Goal: Navigation & Orientation: Find specific page/section

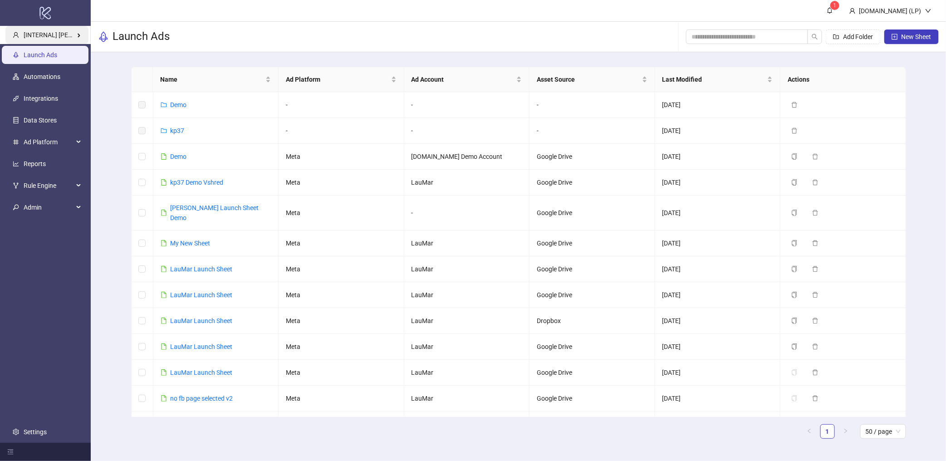
scroll to position [60, 0]
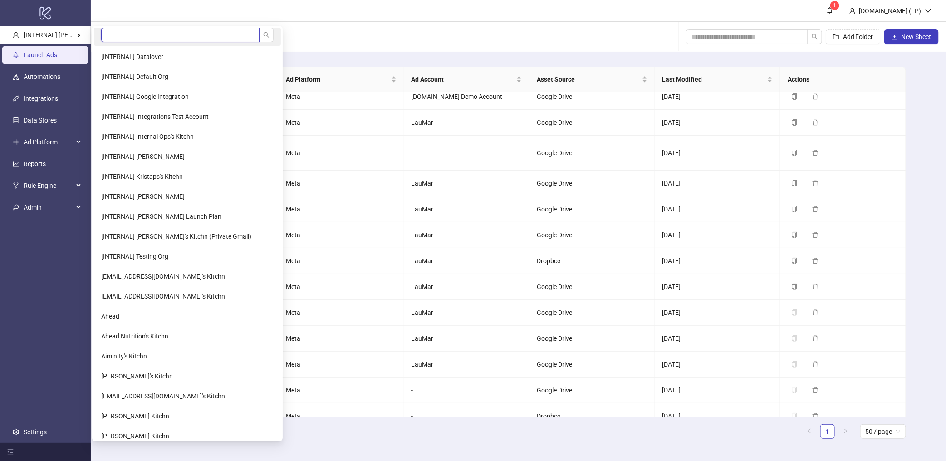
click at [127, 35] on input "search" at bounding box center [180, 35] width 158 height 15
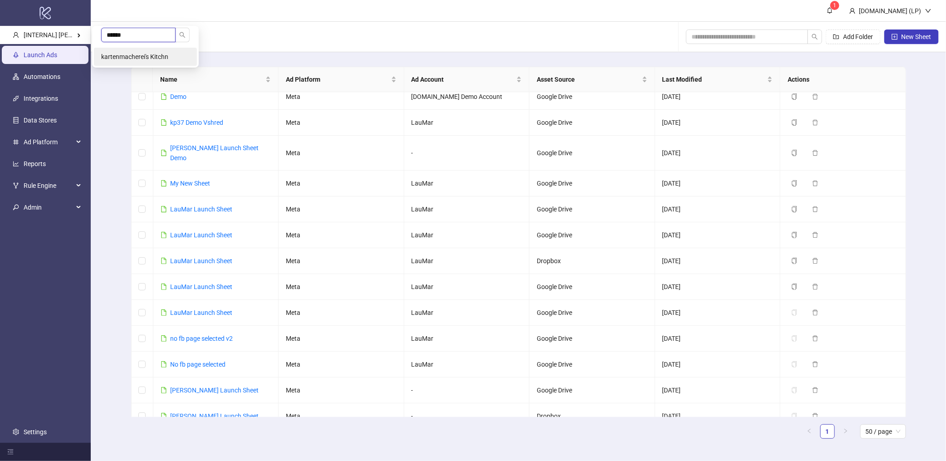
type input "******"
click at [125, 55] on span "kartenmacherei's Kitchn" at bounding box center [134, 56] width 67 height 7
